Goal: Find specific page/section

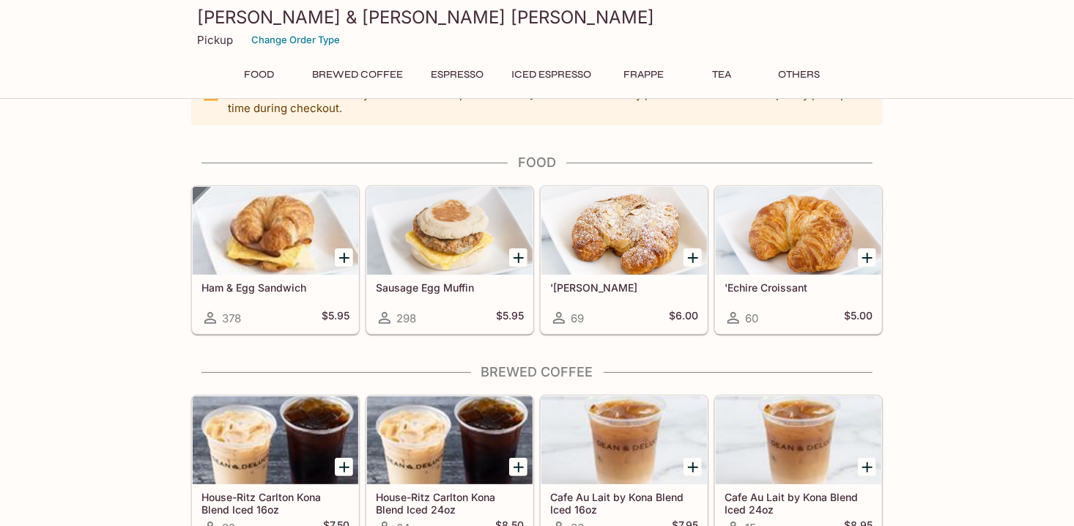
scroll to position [73, 0]
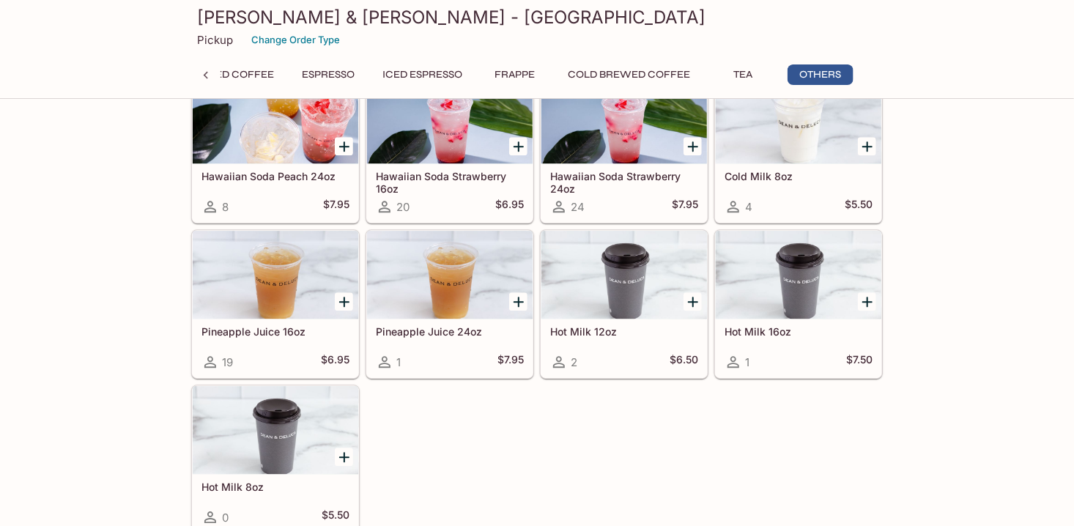
scroll to position [1863, 0]
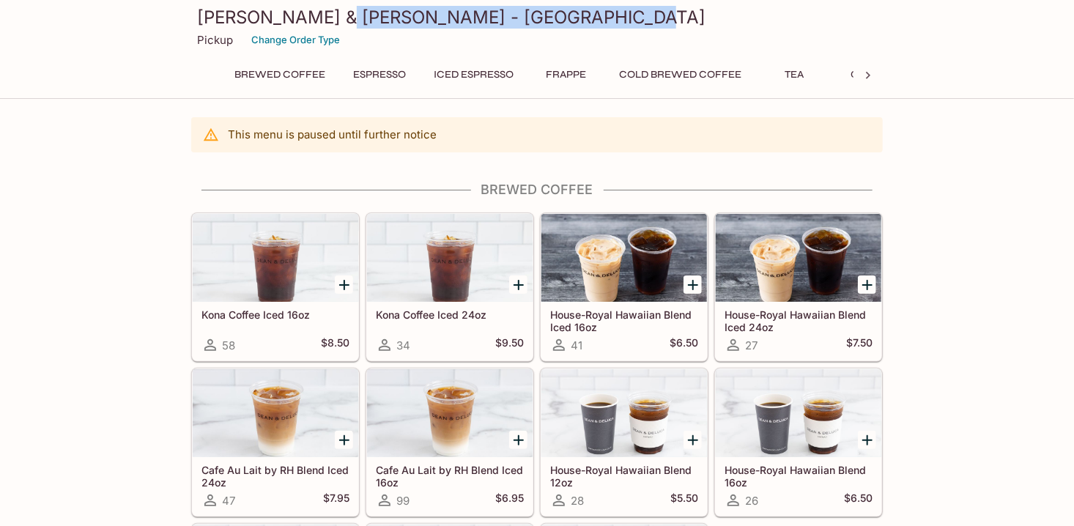
drag, startPoint x: 340, startPoint y: 16, endPoint x: 631, endPoint y: 12, distance: 291.0
click at [631, 12] on h3 "[PERSON_NAME] & [PERSON_NAME] - [GEOGRAPHIC_DATA]" at bounding box center [537, 17] width 680 height 23
